Goal: Task Accomplishment & Management: Complete application form

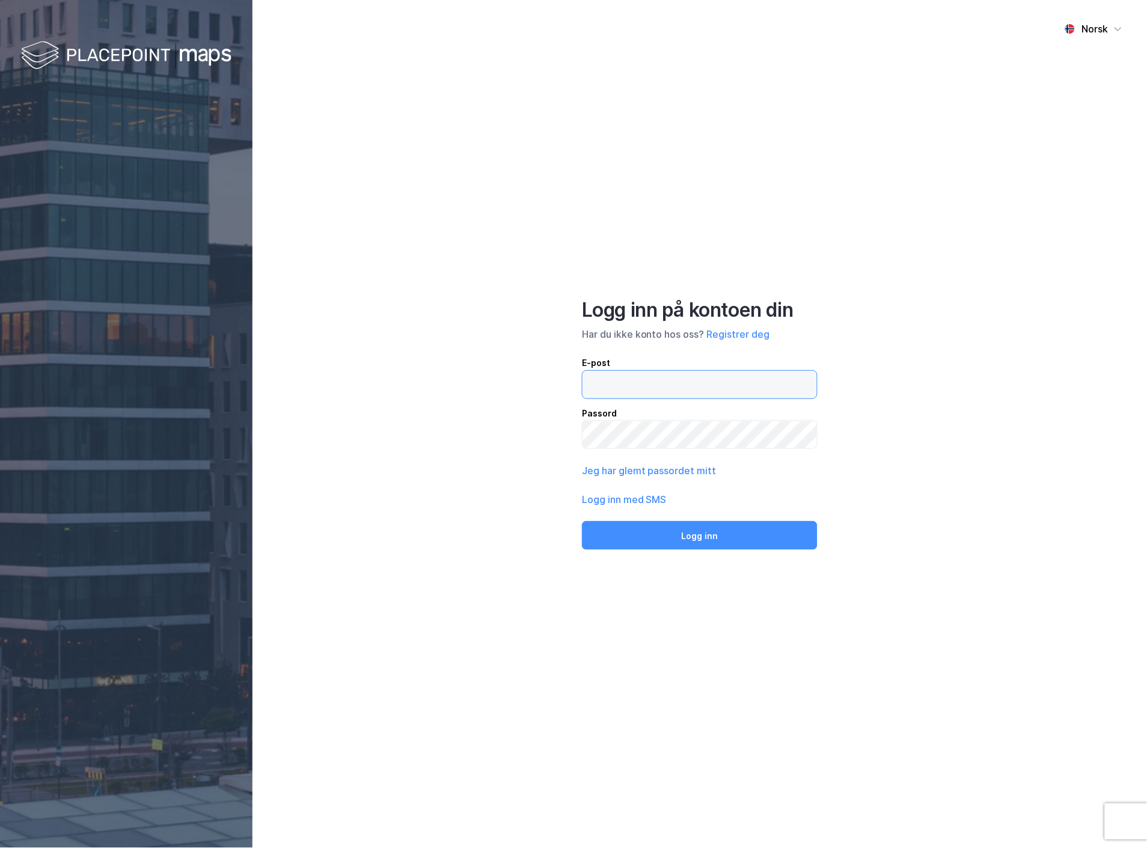
click at [655, 387] on input "email" at bounding box center [700, 385] width 235 height 28
click at [474, 437] on div "Norsk Logg inn på kontoen din Har du ikke konto hos oss? Registrer deg E-post P…" at bounding box center [700, 424] width 895 height 848
click at [878, 404] on div "Norsk Logg inn på kontoen din Har du ikke konto hos oss? Registrer deg E-post P…" at bounding box center [700, 424] width 895 height 848
click at [746, 339] on button "Registrer deg" at bounding box center [738, 334] width 63 height 14
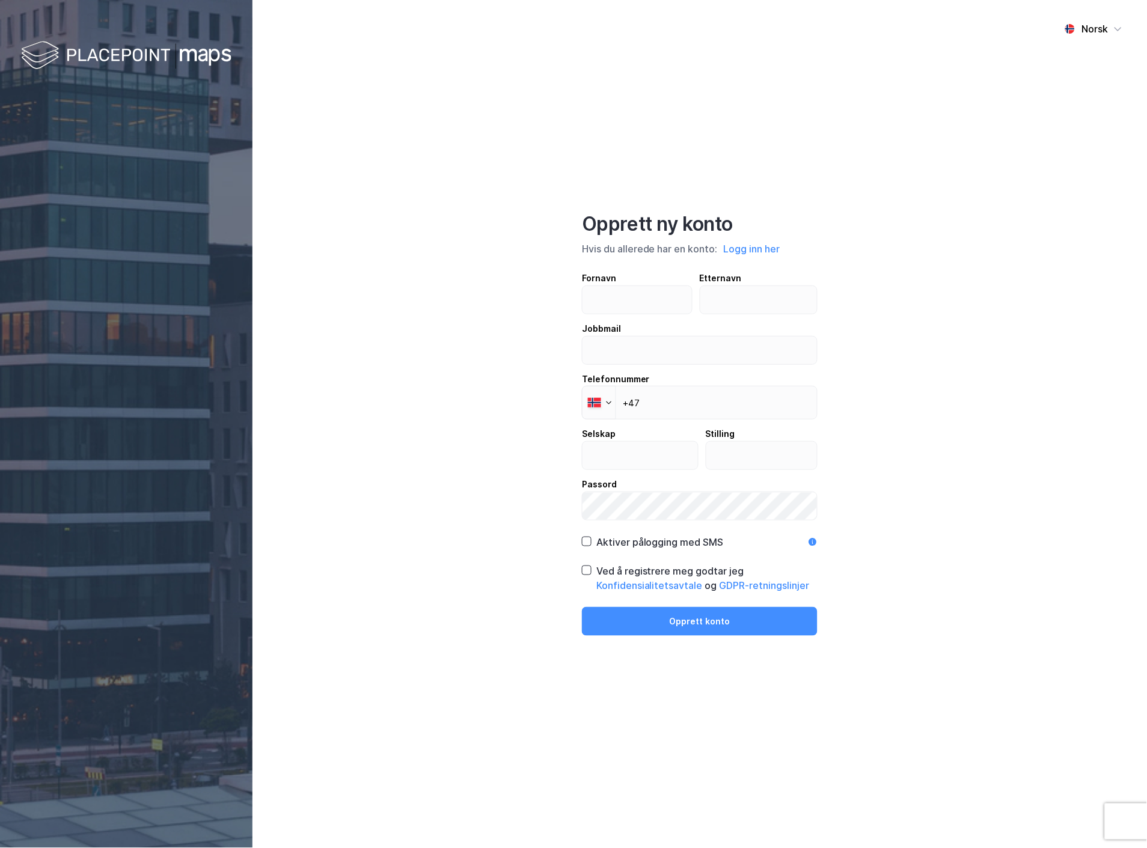
click at [448, 426] on div "Norsk Opprett ny konto Hvis du allerede har en konto: Logg inn her Fornavn Ette…" at bounding box center [700, 424] width 895 height 848
click at [641, 302] on input "text" at bounding box center [637, 300] width 109 height 28
click at [603, 454] on input "text" at bounding box center [640, 456] width 115 height 28
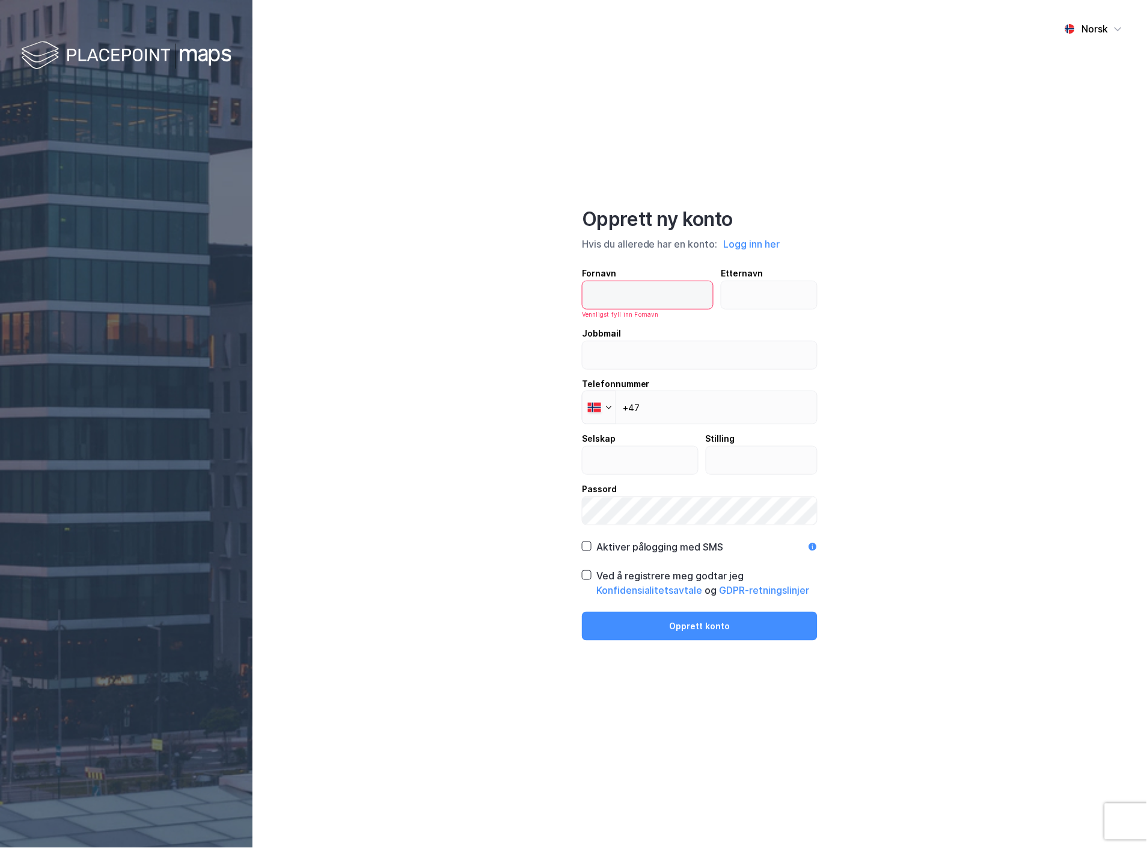
click at [630, 279] on label "Fornavn [PERSON_NAME] fyll inn Fornavn" at bounding box center [648, 292] width 132 height 53
click at [630, 281] on input "text" at bounding box center [648, 295] width 130 height 28
type input "[PERSON_NAME]"
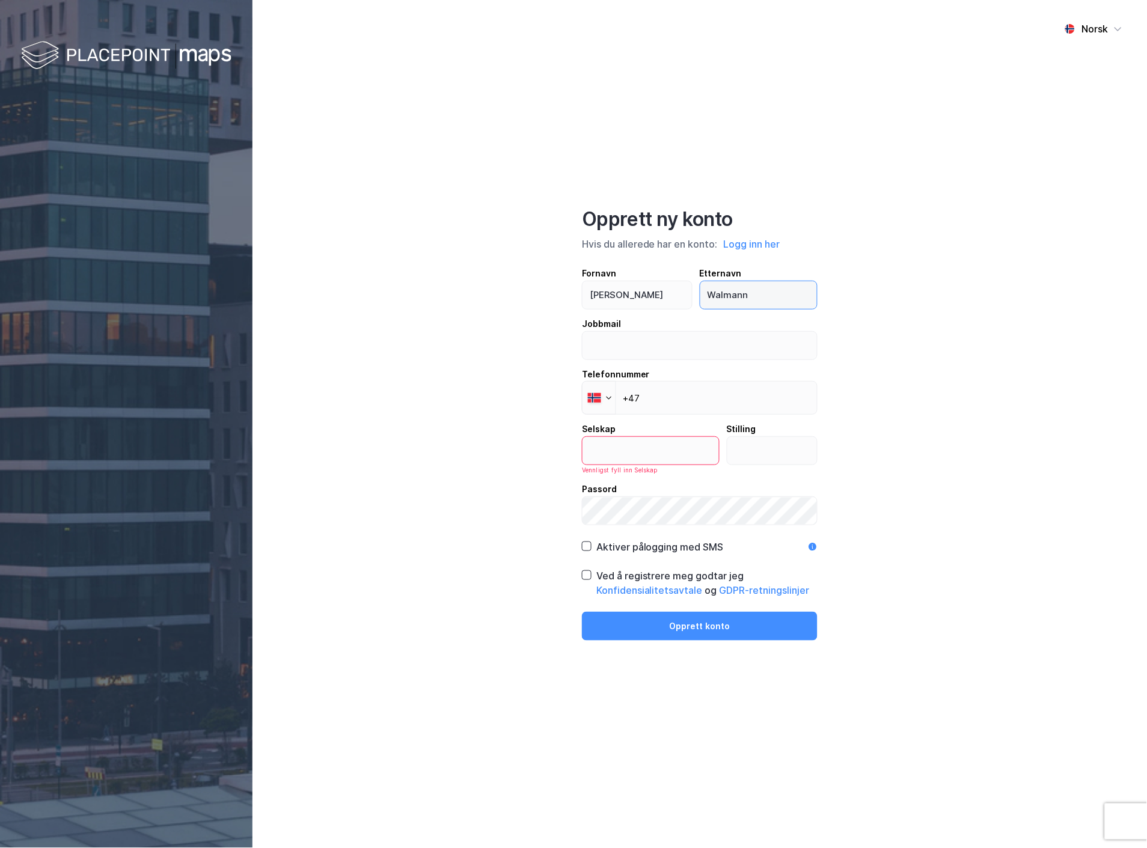
type input "Walmann"
type input "[EMAIL_ADDRESS][DOMAIN_NAME]"
type input "[PHONE_NUMBER]"
click at [628, 449] on input "text" at bounding box center [651, 451] width 136 height 28
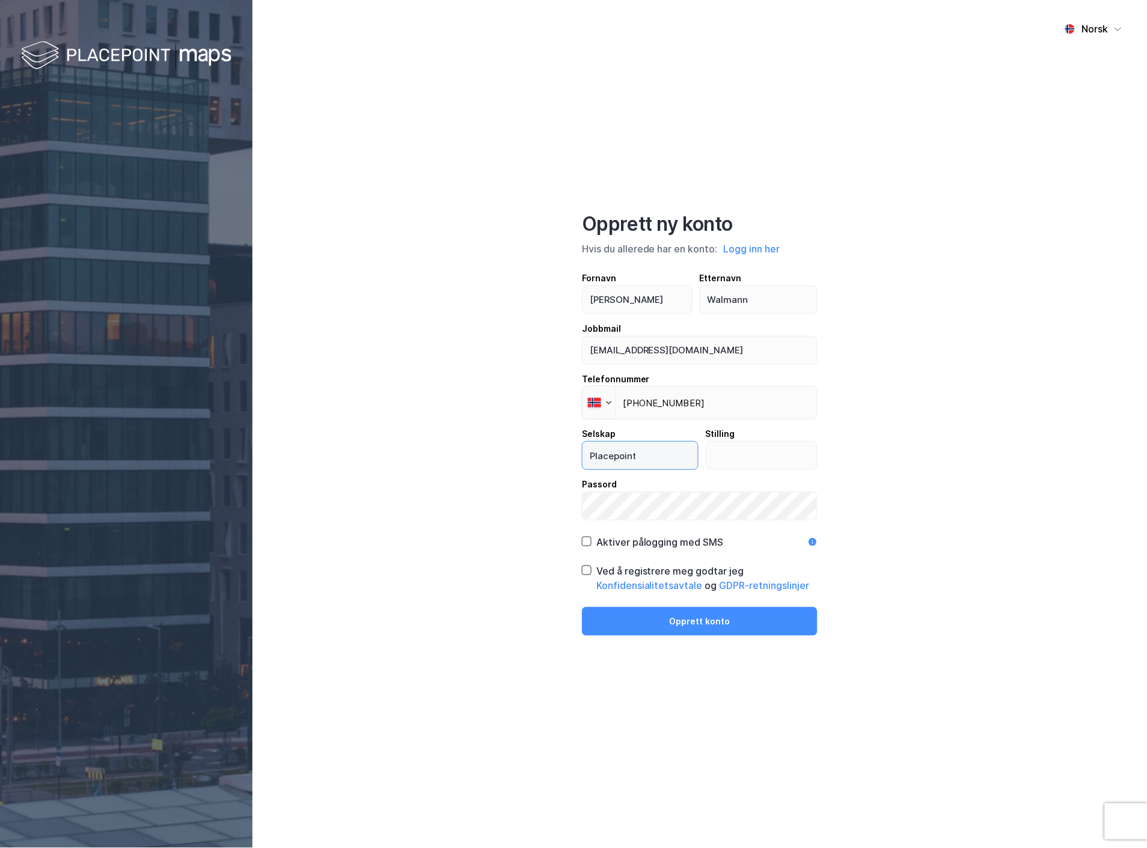
type input "Placepoint"
type input "Medgründer"
click at [589, 572] on icon at bounding box center [587, 570] width 8 height 8
click at [681, 619] on button "Opprett konto" at bounding box center [700, 621] width 236 height 29
